Goal: Information Seeking & Learning: Learn about a topic

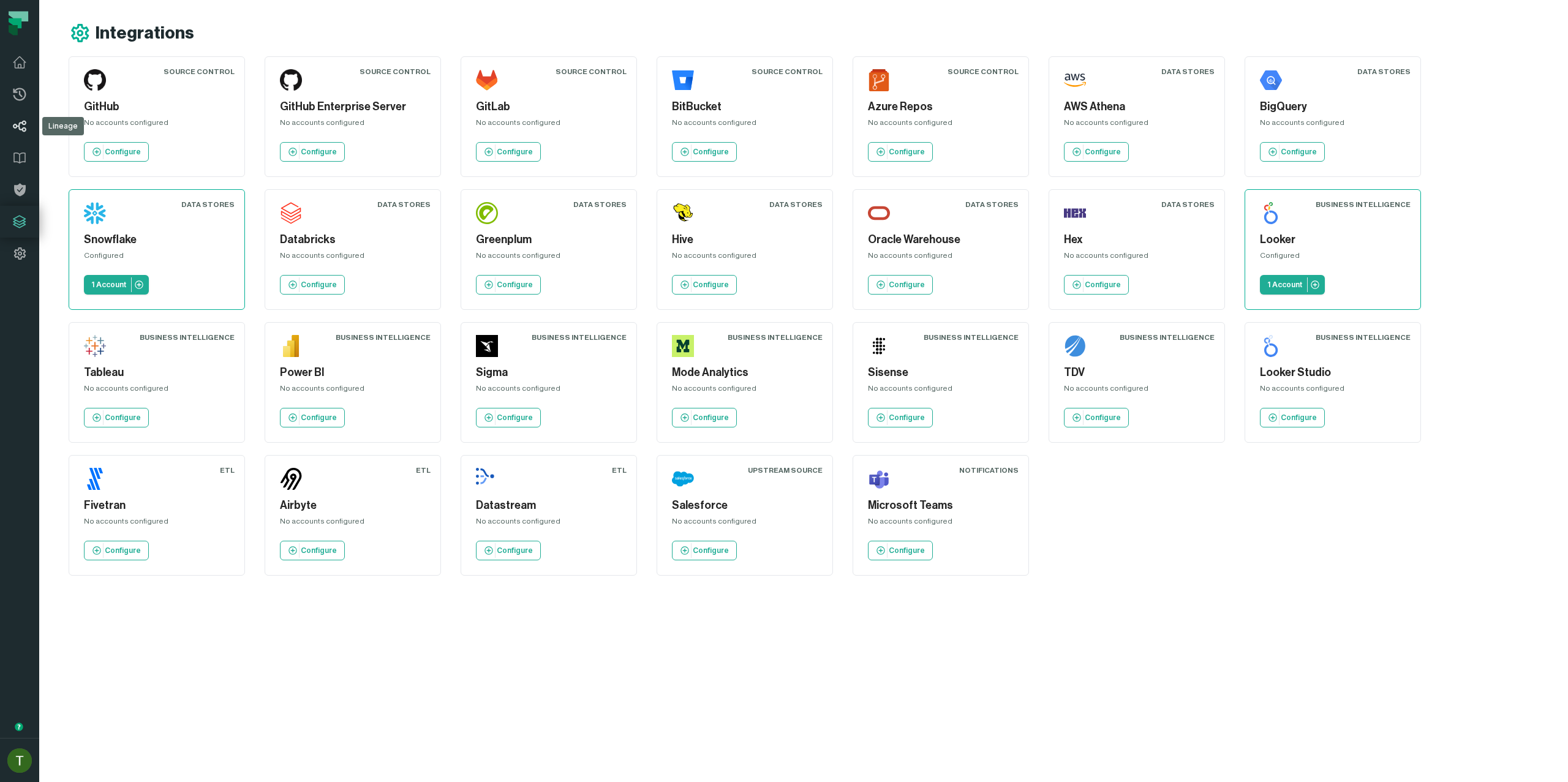
click at [12, 124] on icon at bounding box center [19, 126] width 15 height 15
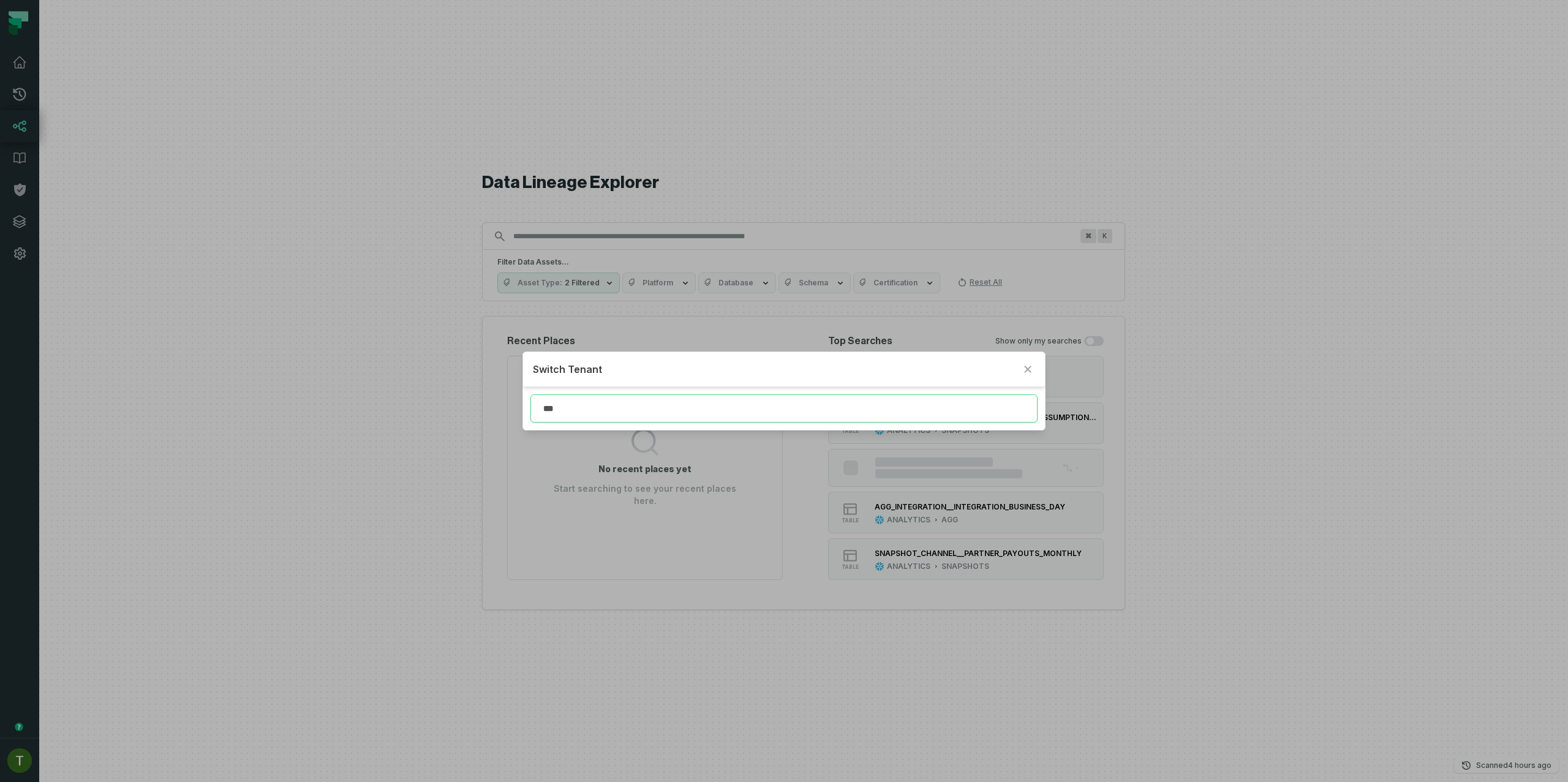
type input "*"
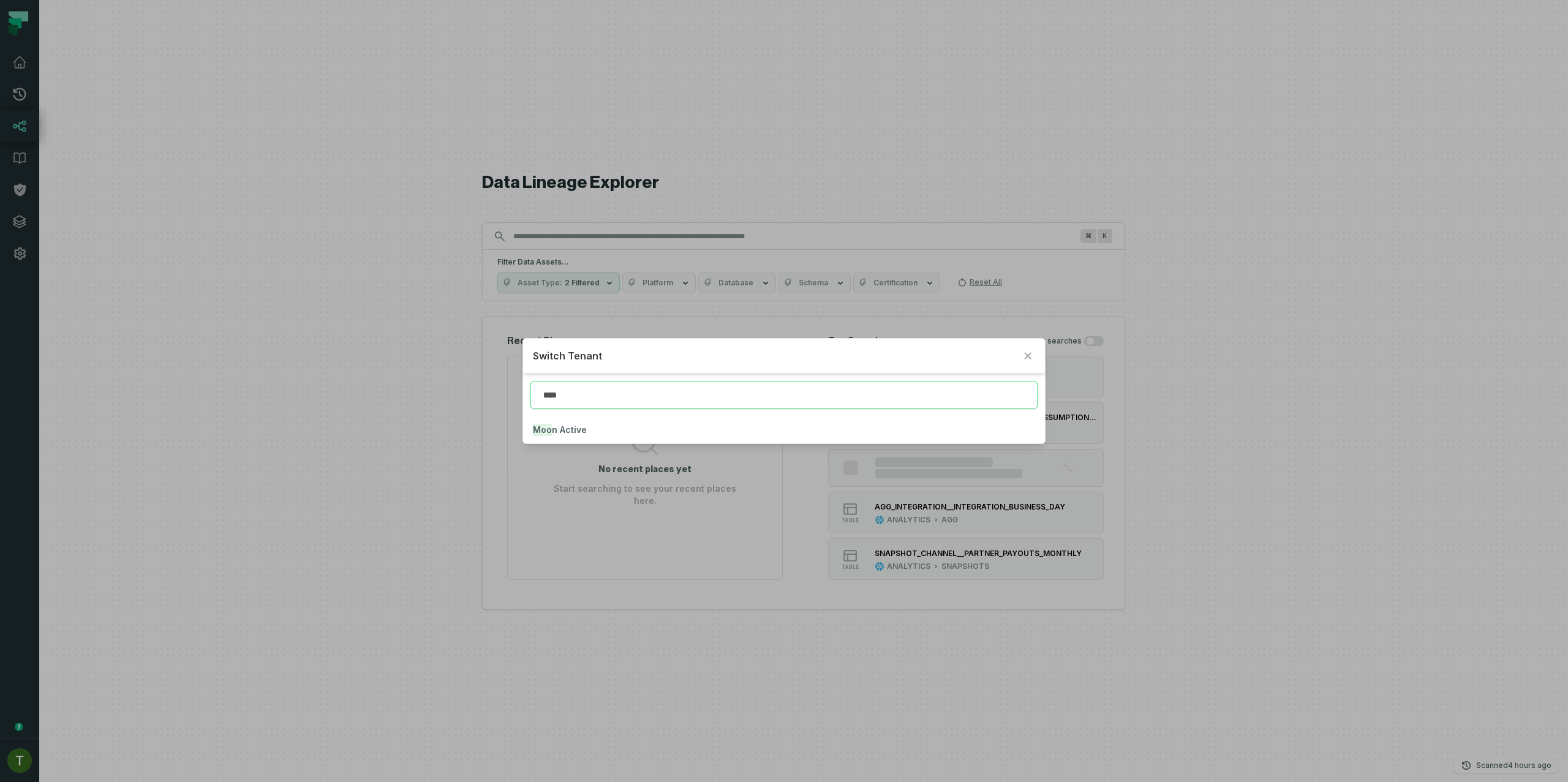
type input "****"
click button "Moon Active" at bounding box center [783, 429] width 521 height 27
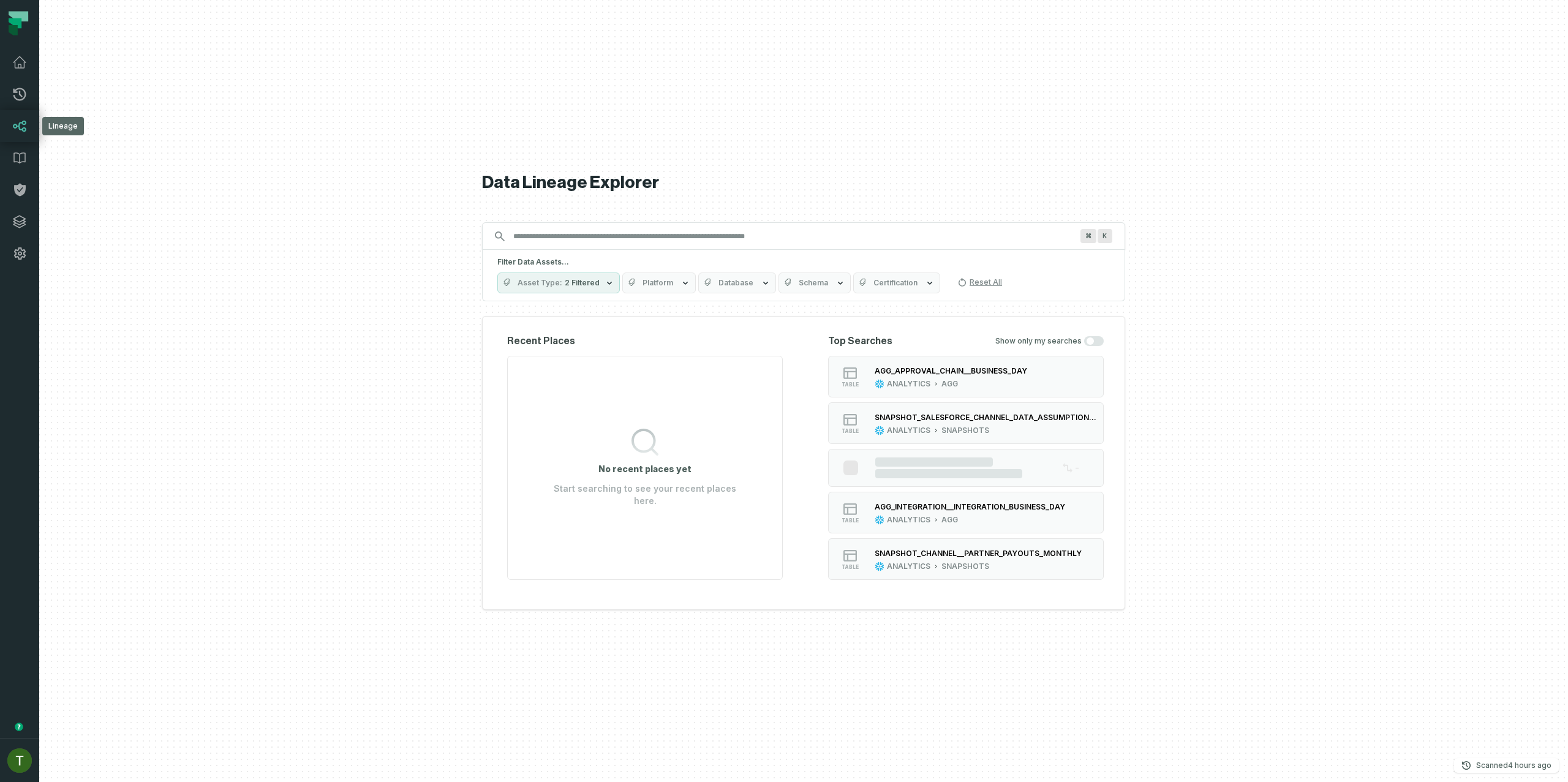
click at [13, 132] on icon at bounding box center [19, 126] width 15 height 15
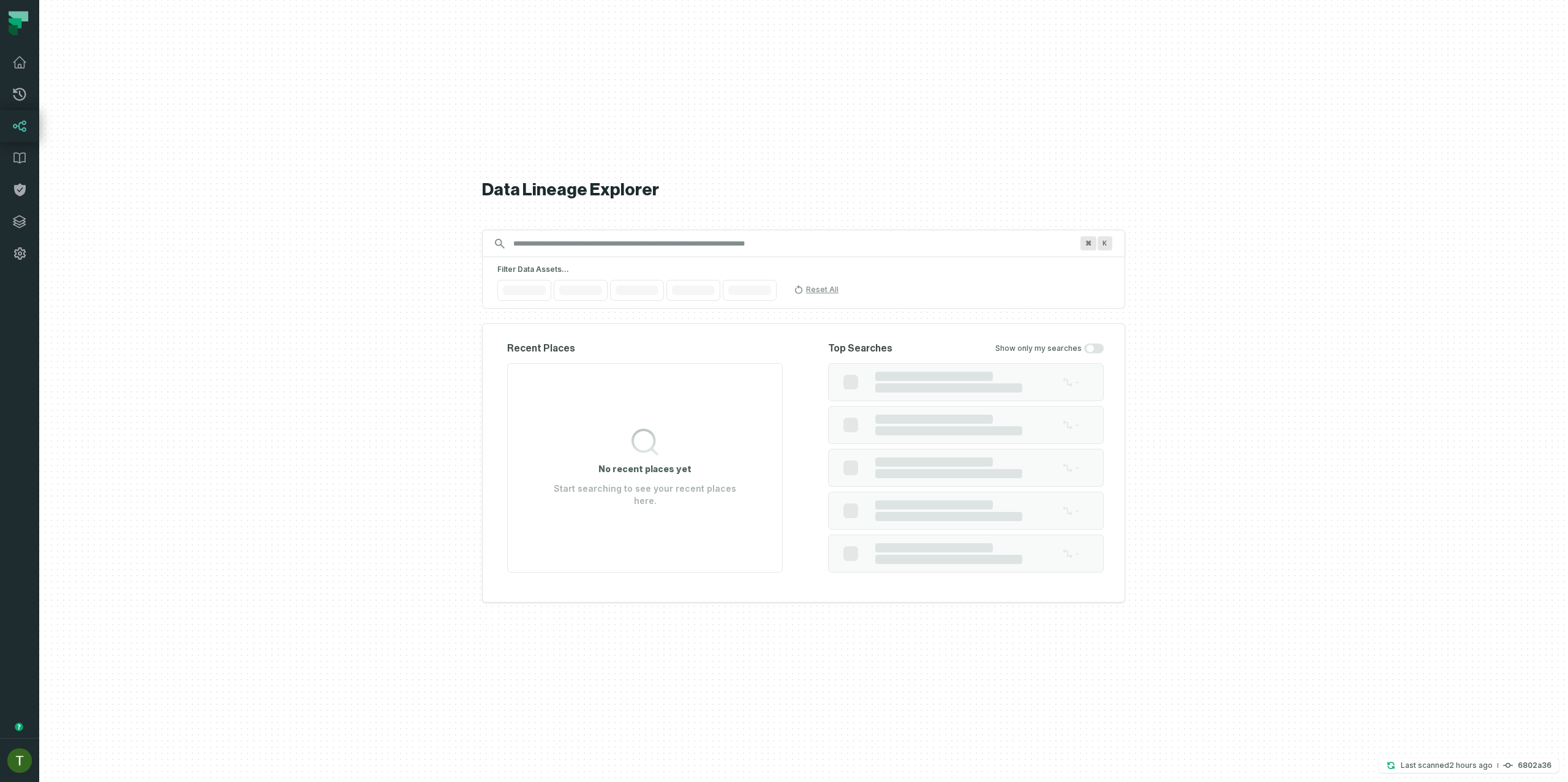
click at [15, 130] on icon at bounding box center [19, 126] width 15 height 15
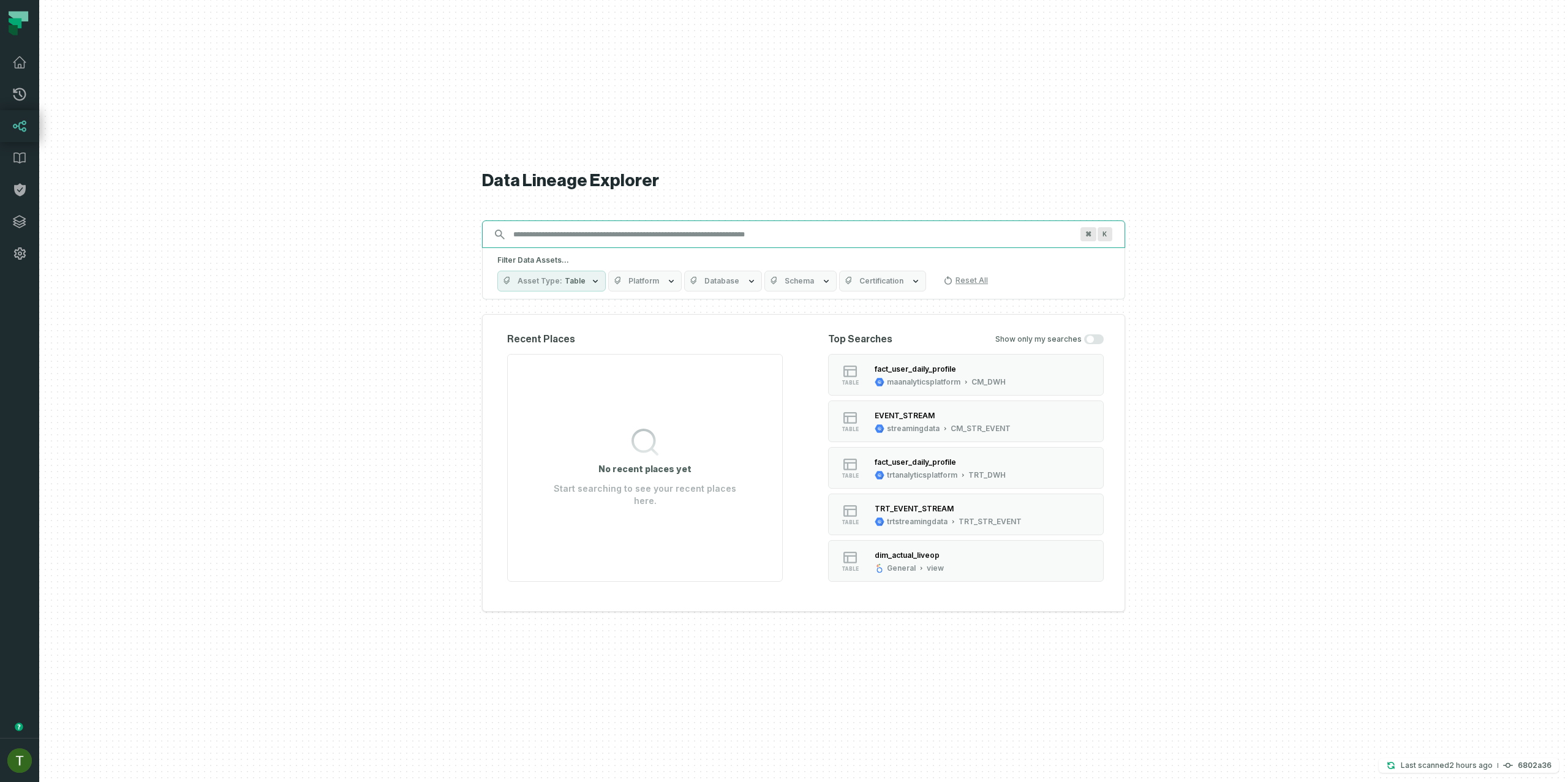
click at [547, 241] on input "Discovery Provider cmdk menu" at bounding box center [792, 235] width 573 height 20
paste input "**********"
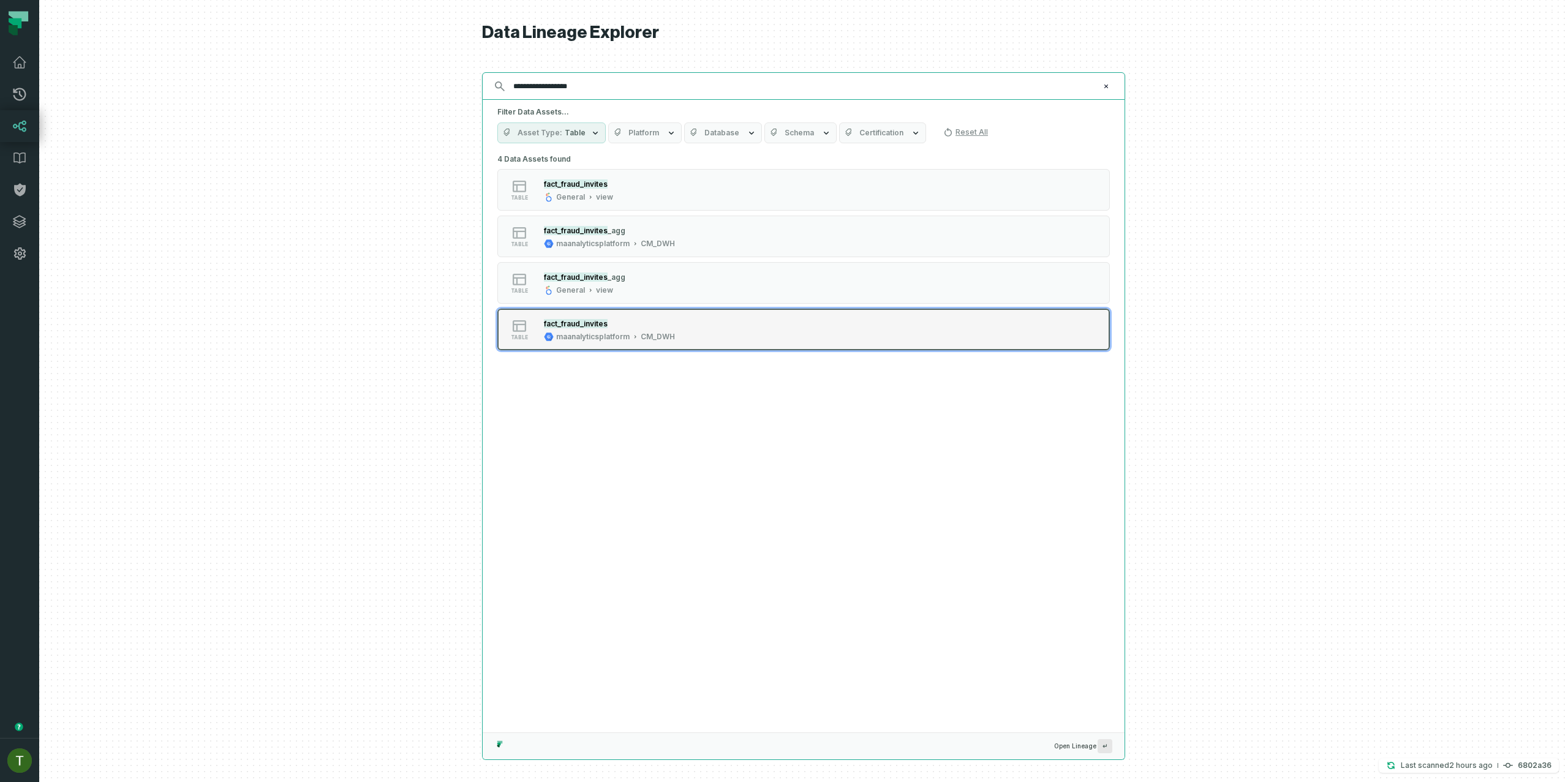
type input "**********"
click at [671, 332] on div "CM_DWH" at bounding box center [657, 337] width 34 height 10
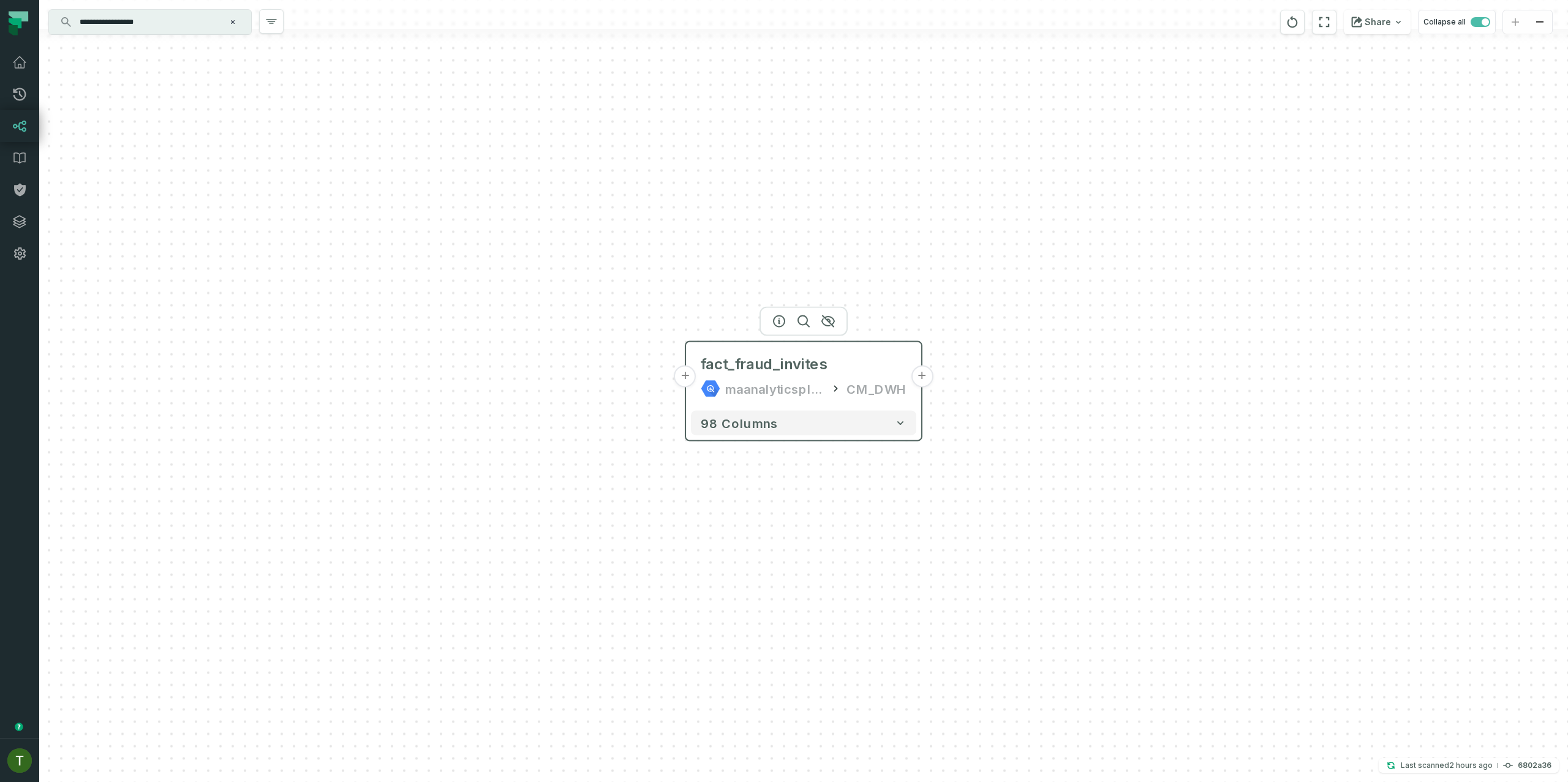
click at [849, 404] on div "fact_fraud_invites maanalyticsplatform CM_DWH" at bounding box center [803, 377] width 225 height 59
click at [782, 322] on icon "button" at bounding box center [778, 321] width 15 height 15
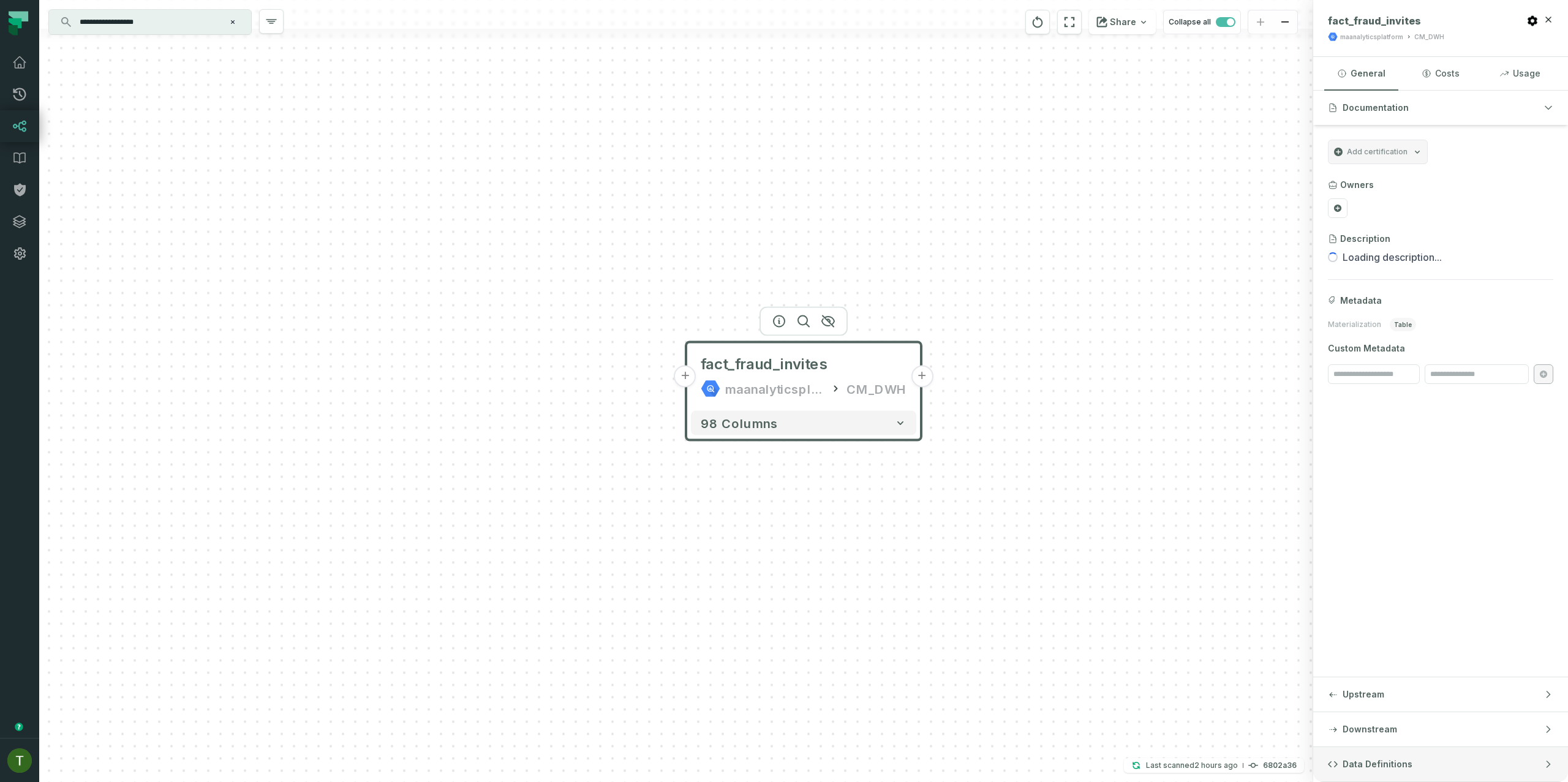
click at [1389, 775] on button "Data Definitions" at bounding box center [1440, 764] width 255 height 34
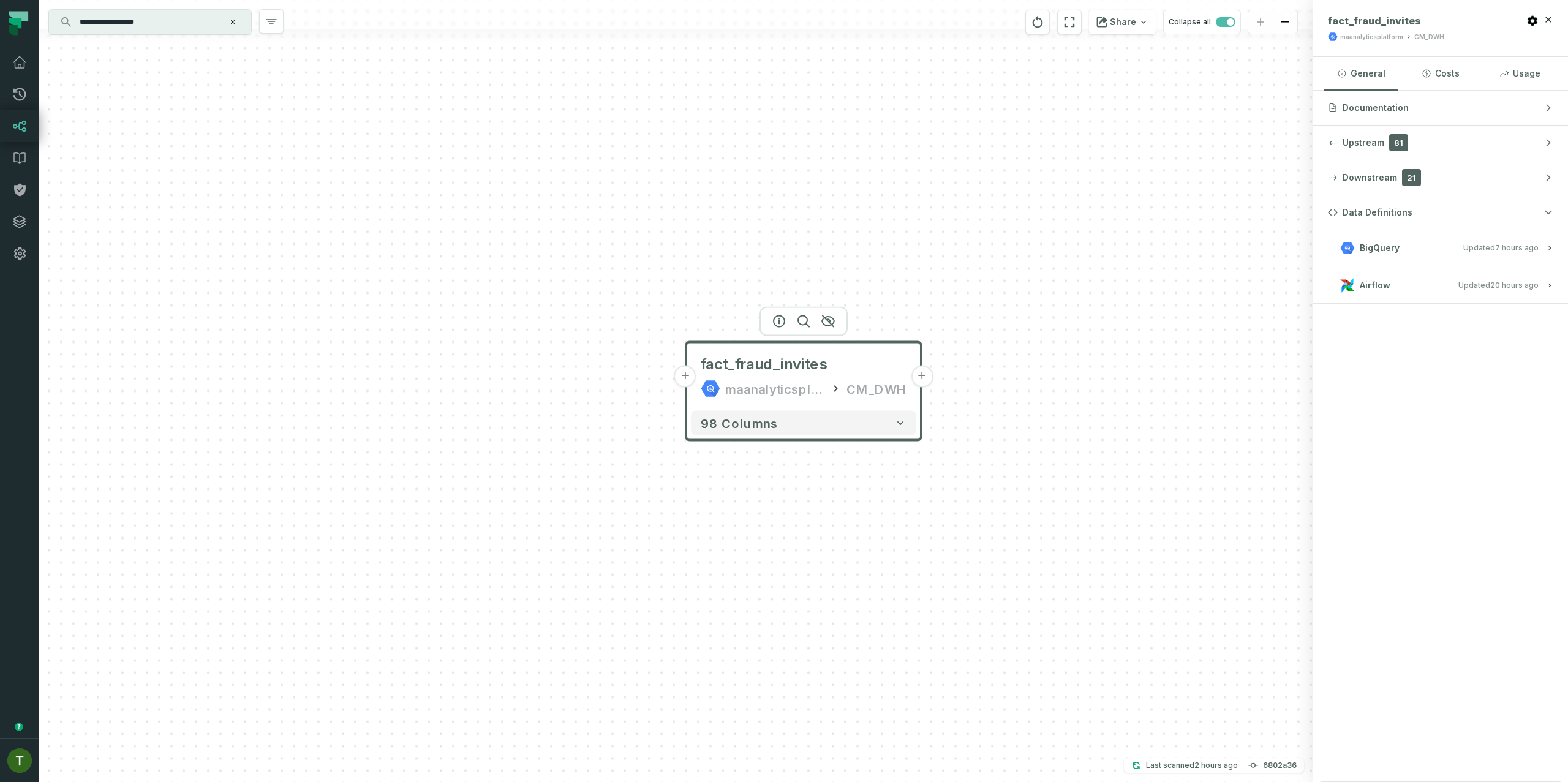
click at [1466, 267] on h3 "Airflow Updated [DATE] 12:44:21 PM" at bounding box center [1440, 285] width 255 height 37
click at [1463, 275] on h3 "Airflow Updated [DATE] 12:44:21 PM" at bounding box center [1440, 285] width 255 height 37
click at [1462, 282] on span "Updated [DATE] 12:44:21 PM" at bounding box center [1498, 285] width 81 height 9
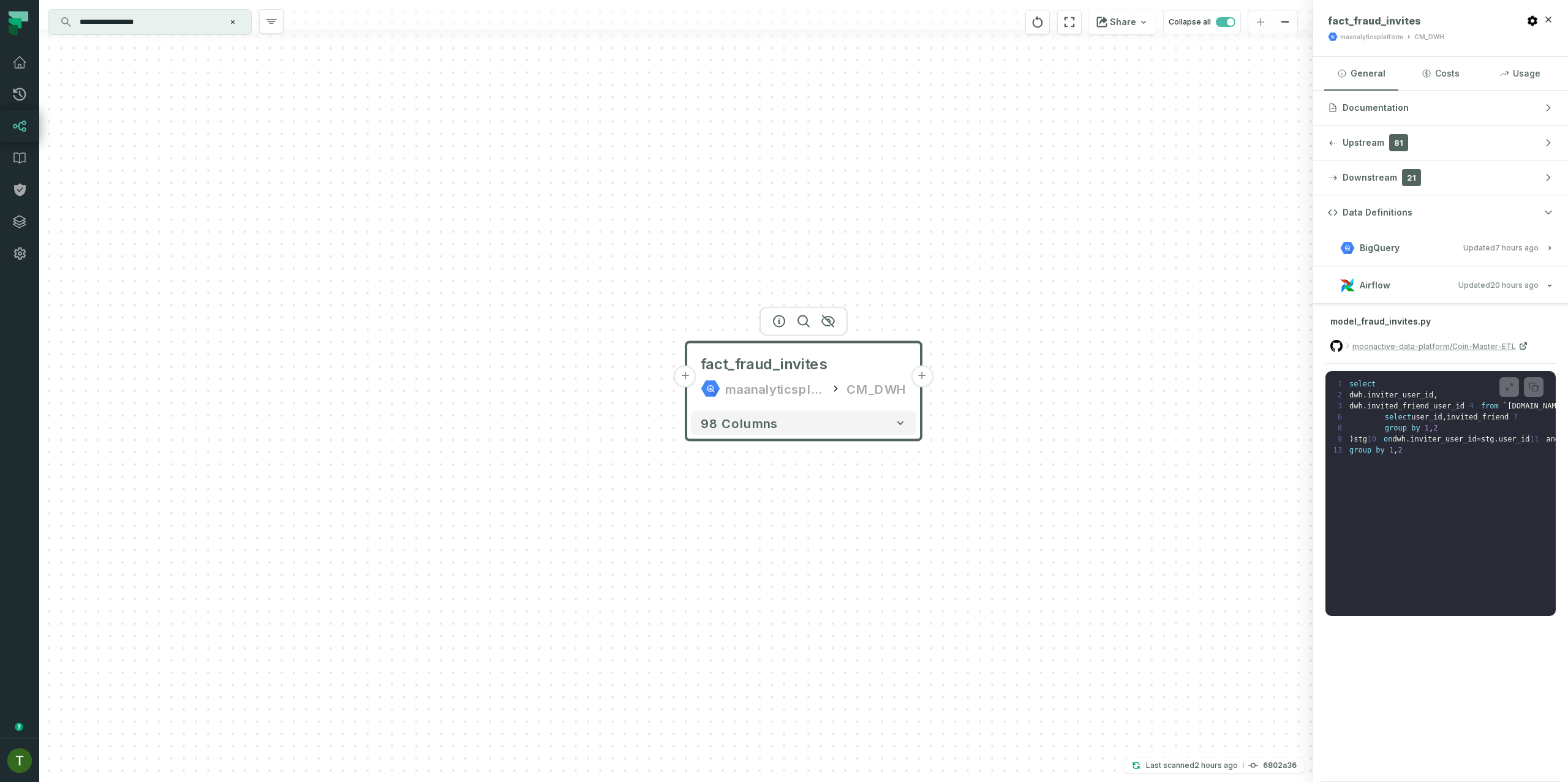
click at [687, 378] on button "+" at bounding box center [685, 377] width 22 height 22
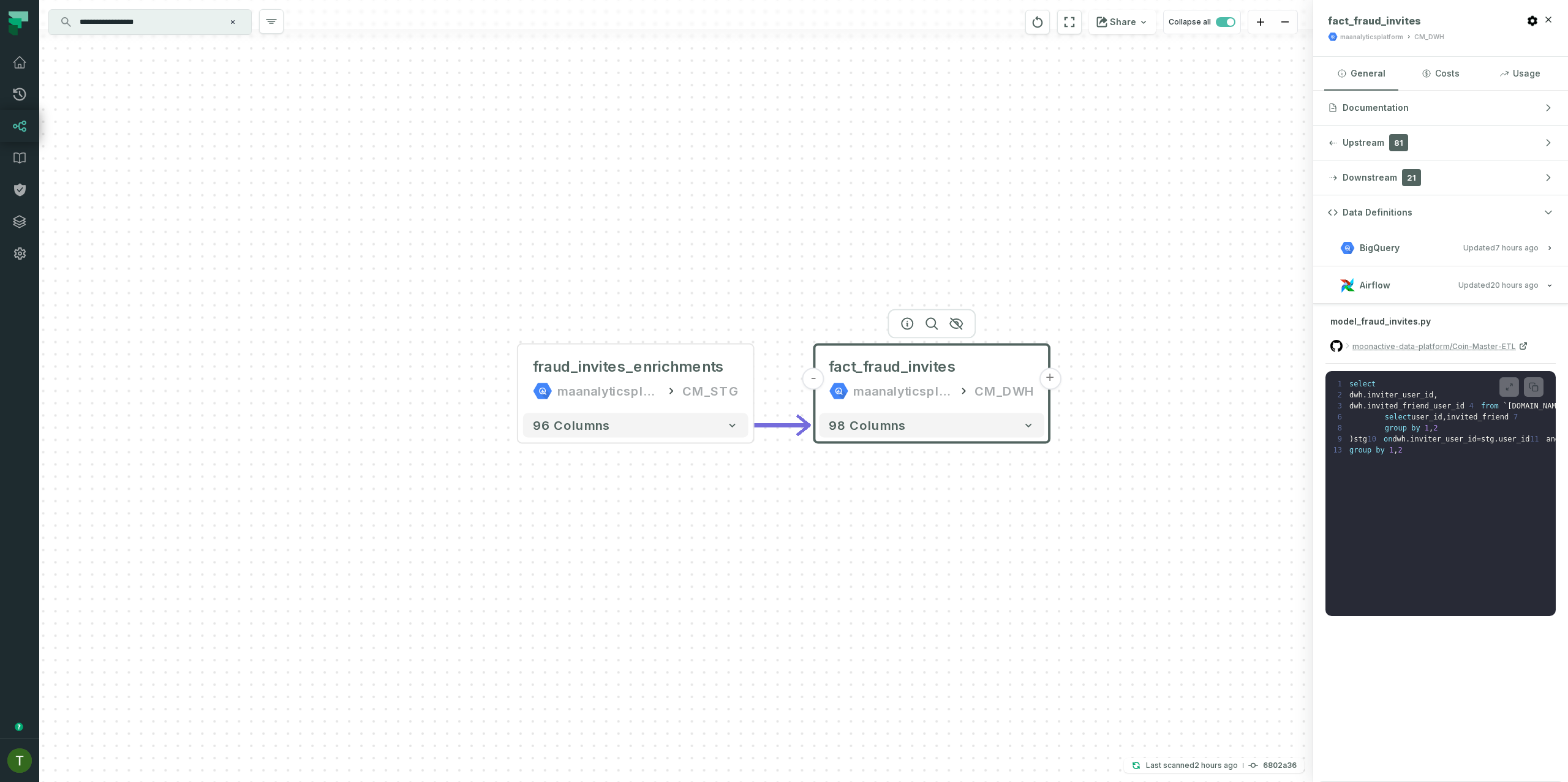
drag, startPoint x: 840, startPoint y: 538, endPoint x: 640, endPoint y: 502, distance: 203.2
click at [640, 502] on div "+ fraud_invites_enrichments maanalyticsplatform CM_STG - 96 columns - fact_frau…" at bounding box center [675, 391] width 1273 height 782
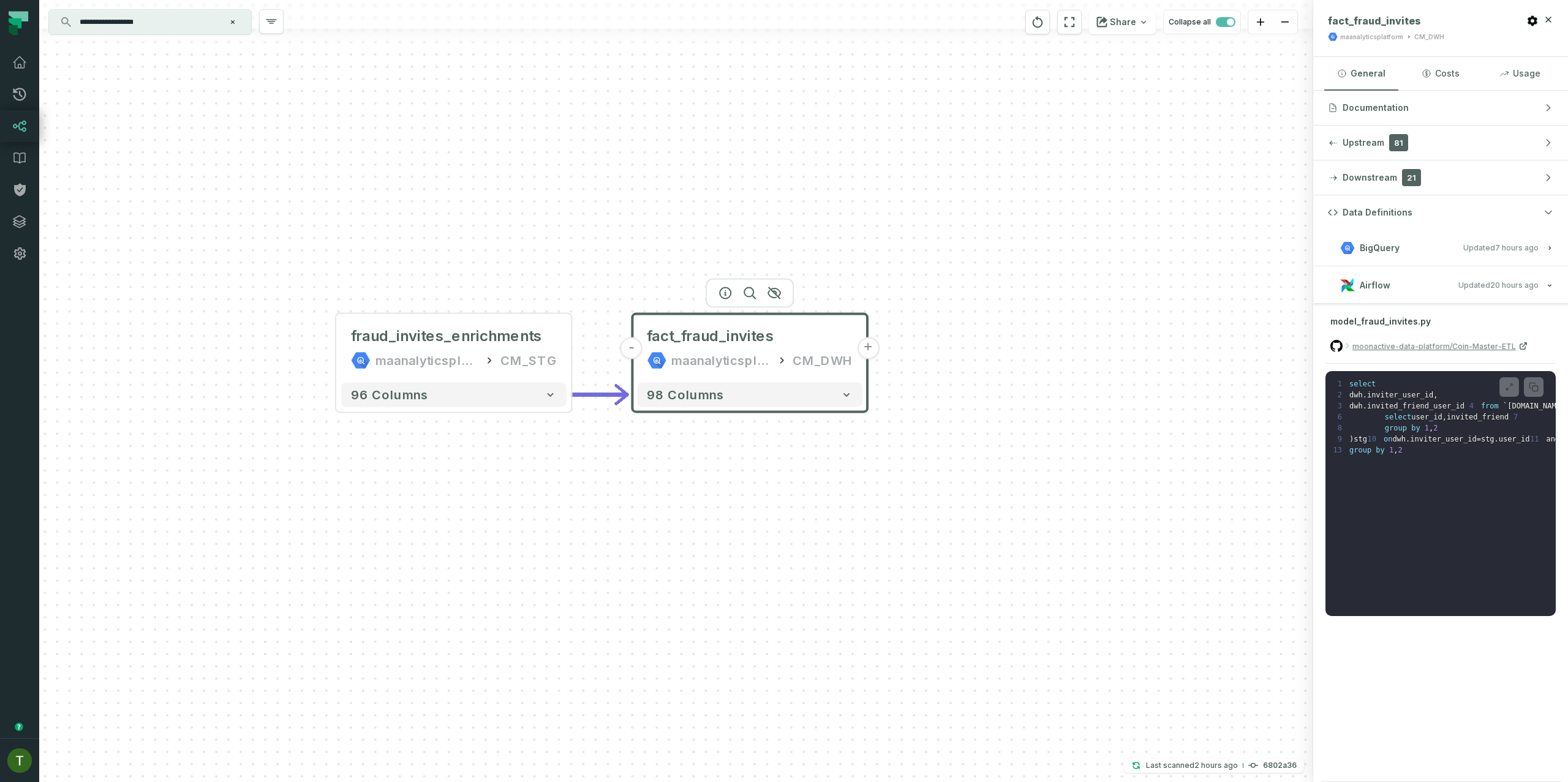
click at [156, 21] on input "**********" at bounding box center [149, 22] width 153 height 20
drag, startPoint x: 900, startPoint y: 363, endPoint x: 881, endPoint y: 356, distance: 20.2
click at [897, 362] on div "+ fraud_invites_enrichments maanalyticsplatform CM_STG - 96 columns - fact_frau…" at bounding box center [675, 391] width 1273 height 782
click at [864, 351] on button "+" at bounding box center [864, 347] width 22 height 22
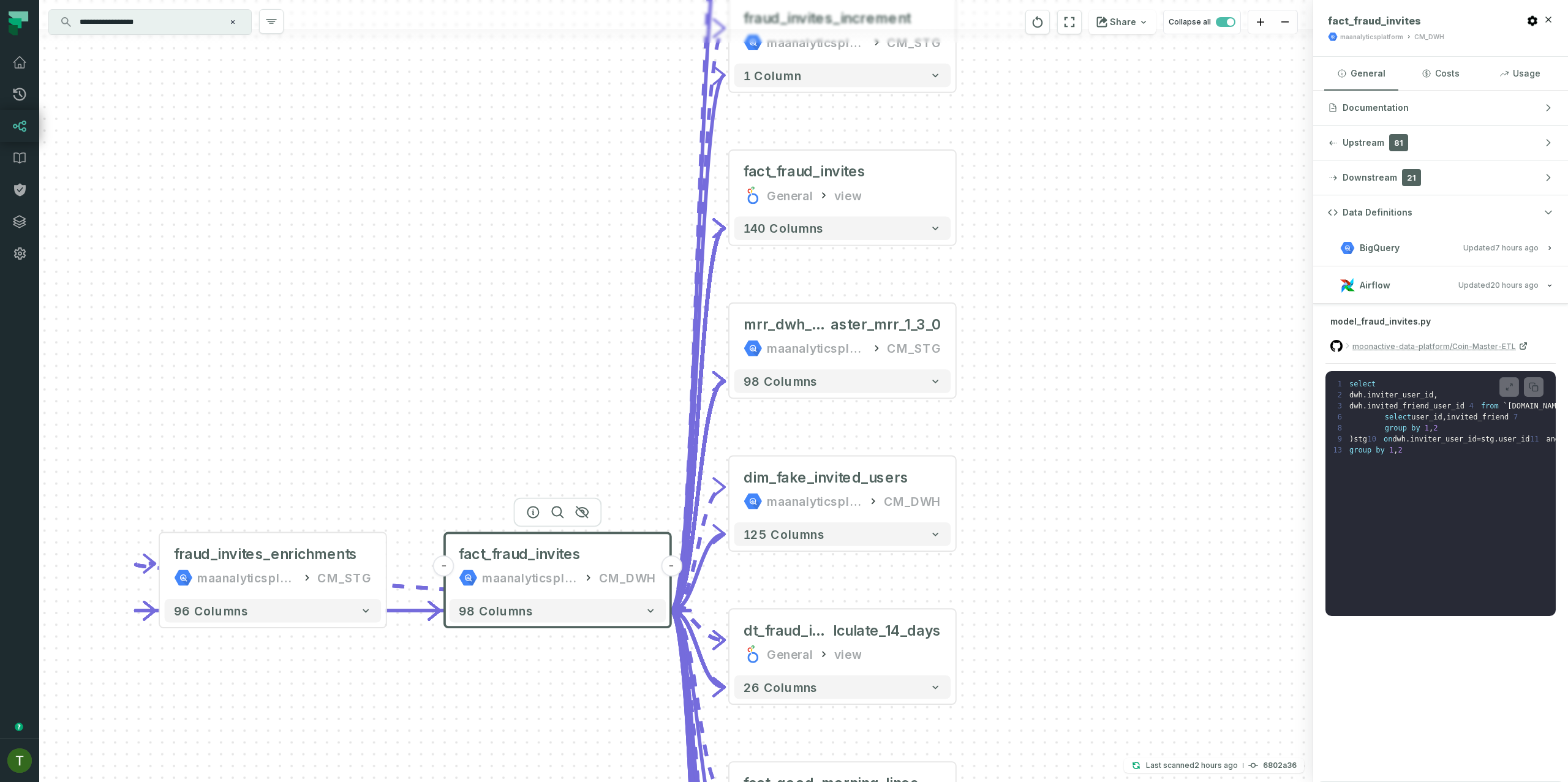
drag, startPoint x: 594, startPoint y: 296, endPoint x: 616, endPoint y: 343, distance: 51.9
click at [616, 343] on div "- fraud_invites _agg_population maanalyticsplatform CM_STG + 1 column - fraud_i…" at bounding box center [675, 391] width 1273 height 782
drag, startPoint x: 528, startPoint y: 245, endPoint x: 539, endPoint y: 244, distance: 11.0
click at [537, 241] on div "- fraud_invites _agg_population maanalyticsplatform CM_STG + 1 column - fraud_i…" at bounding box center [675, 391] width 1273 height 782
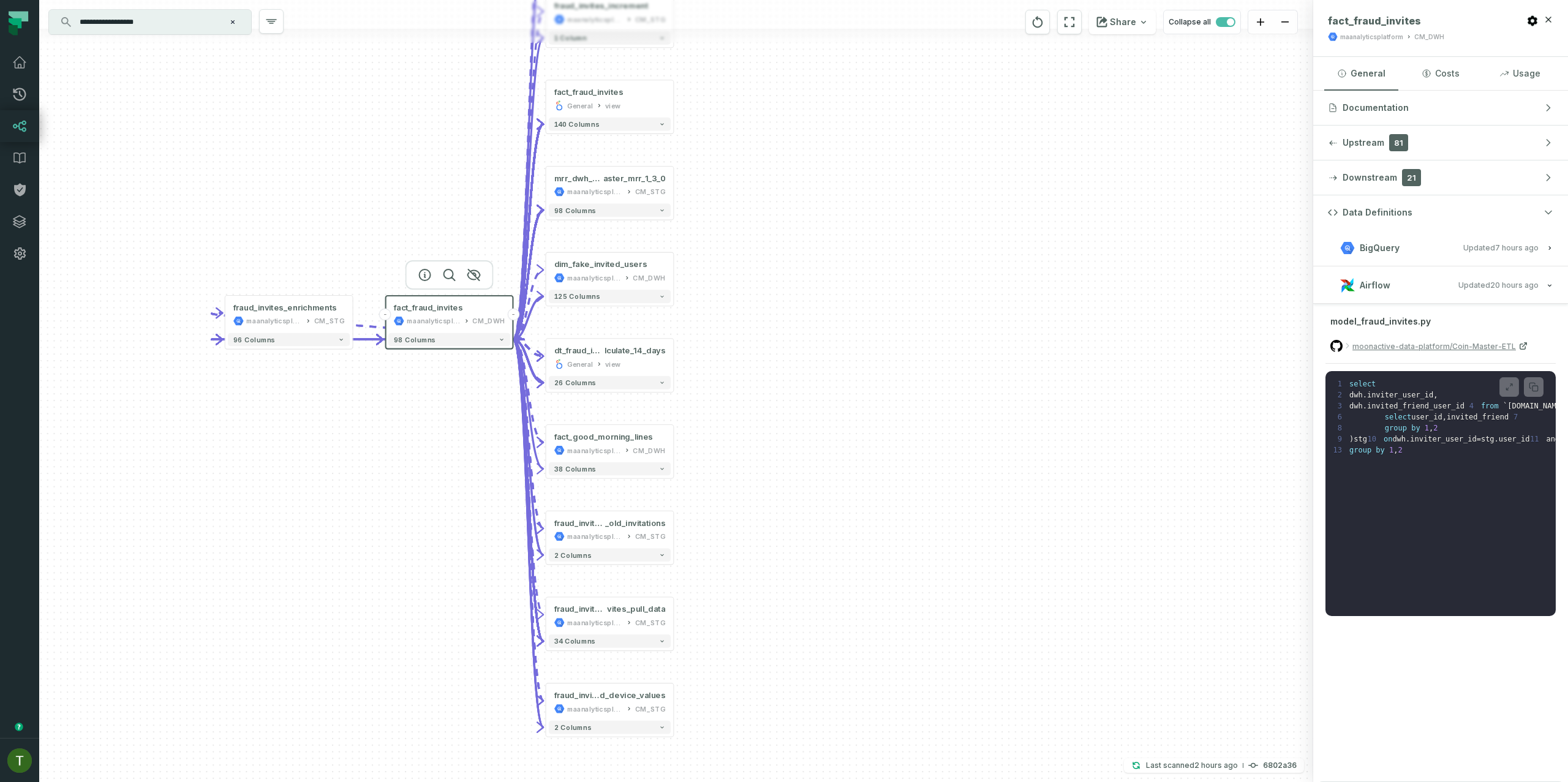
drag, startPoint x: 548, startPoint y: 309, endPoint x: 453, endPoint y: 146, distance: 188.7
click at [453, 146] on div "- fraud_invites _agg_population maanalyticsplatform CM_STG + 1 column - fraud_i…" at bounding box center [675, 391] width 1273 height 782
drag, startPoint x: 368, startPoint y: 506, endPoint x: 429, endPoint y: 499, distance: 61.4
click at [425, 503] on div "- fraud_invites _agg_population maanalyticsplatform CM_STG + 1 column - fraud_i…" at bounding box center [675, 391] width 1273 height 782
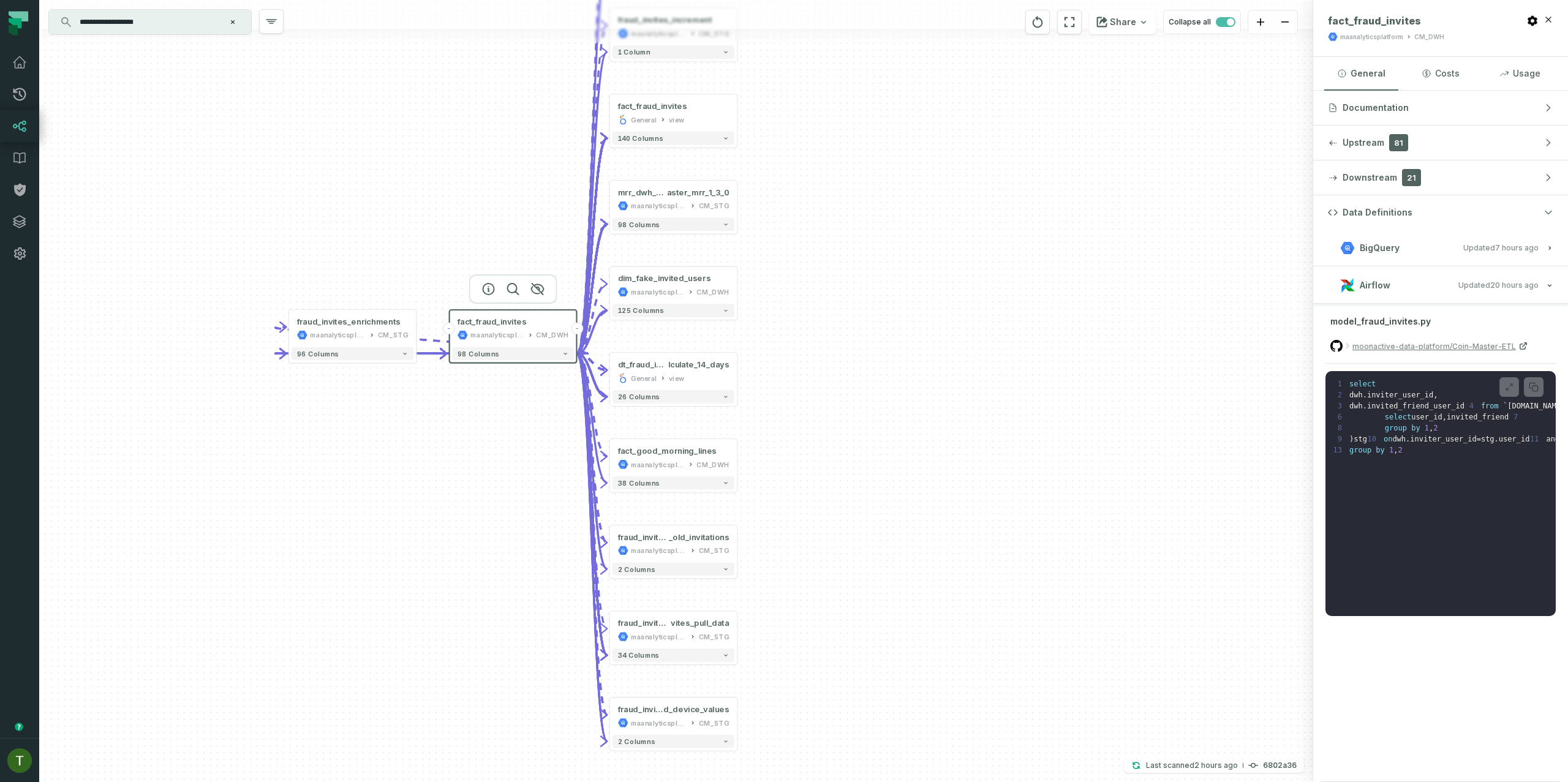
drag, startPoint x: 398, startPoint y: 76, endPoint x: 407, endPoint y: 147, distance: 71.6
click at [407, 147] on div "- fraud_invites _agg_population maanalyticsplatform CM_STG + 1 column - fraud_i…" at bounding box center [675, 391] width 1273 height 782
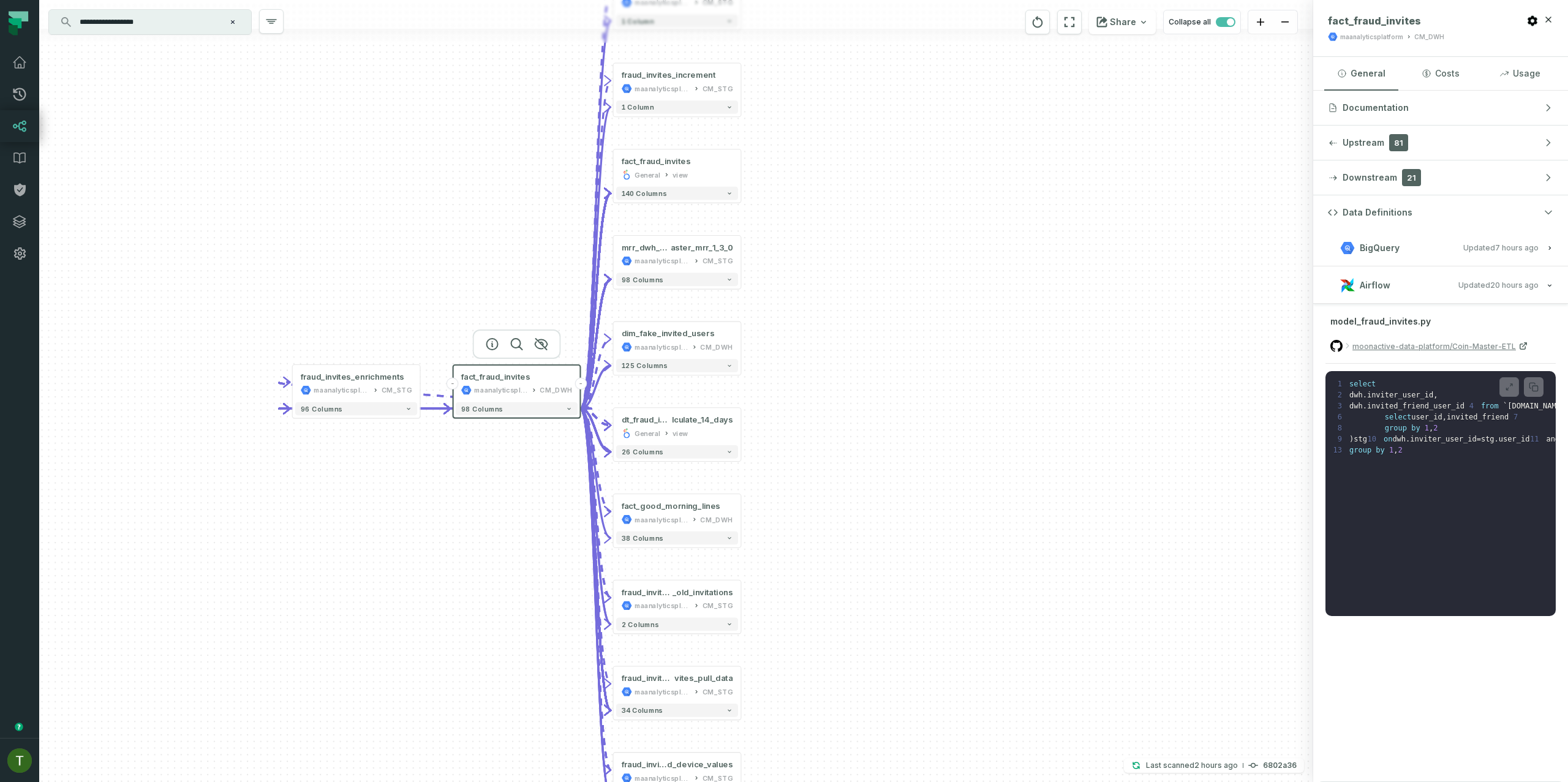
click at [169, 24] on input "**********" at bounding box center [149, 22] width 153 height 20
